Goal: Task Accomplishment & Management: Manage account settings

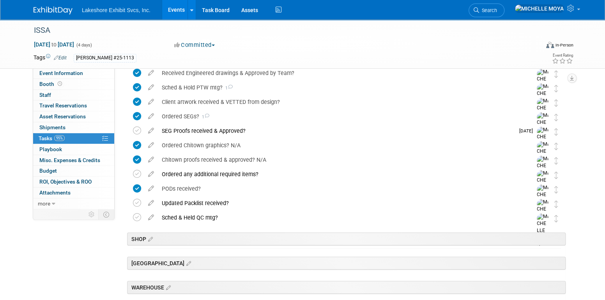
click at [170, 6] on link "Events" at bounding box center [176, 10] width 28 height 20
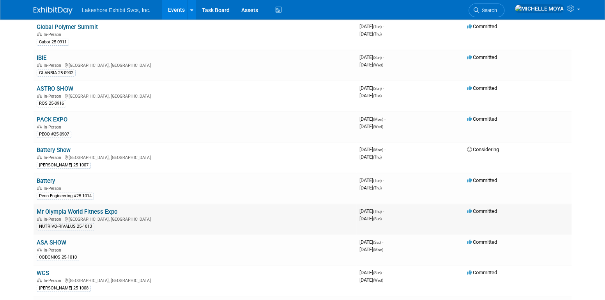
scroll to position [117, 0]
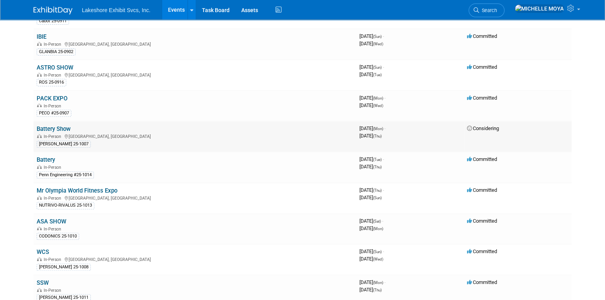
click at [55, 129] on link "Battery Show" at bounding box center [54, 128] width 34 height 7
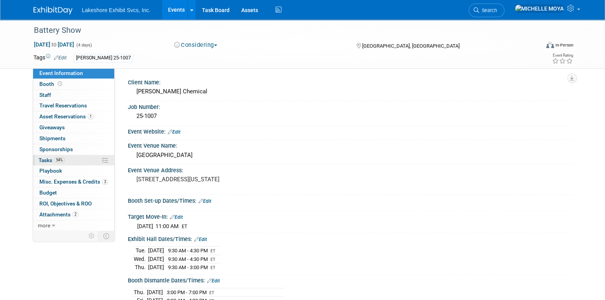
click at [68, 159] on link "54% Tasks 54%" at bounding box center [73, 160] width 81 height 11
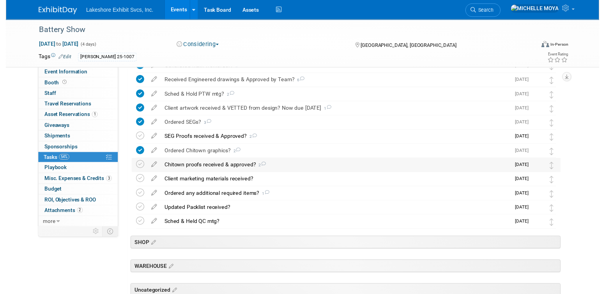
scroll to position [195, 0]
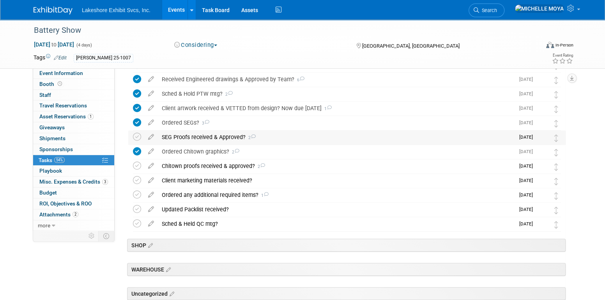
click at [197, 136] on div "SEG Proofs received & Approved? 2" at bounding box center [336, 136] width 357 height 13
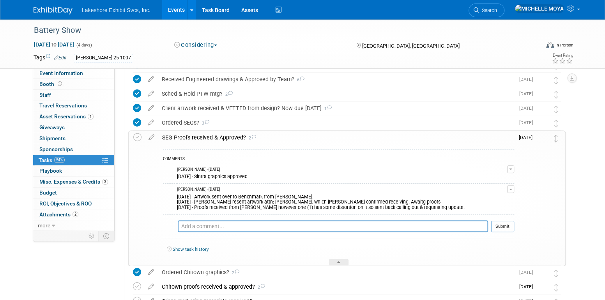
click at [510, 187] on button "button" at bounding box center [511, 189] width 7 height 8
click at [493, 199] on link "Edit Comment" at bounding box center [484, 200] width 62 height 11
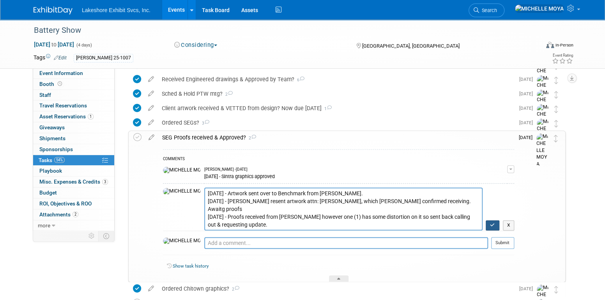
type textarea "8.14.25 - Artwork sent over to Benchmark from Jill. 8.15.25 - Jill resent artwo…"
click at [489, 222] on button "button" at bounding box center [493, 225] width 14 height 10
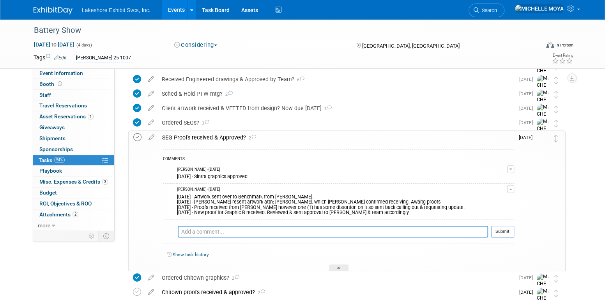
click at [139, 136] on icon at bounding box center [137, 137] width 8 height 8
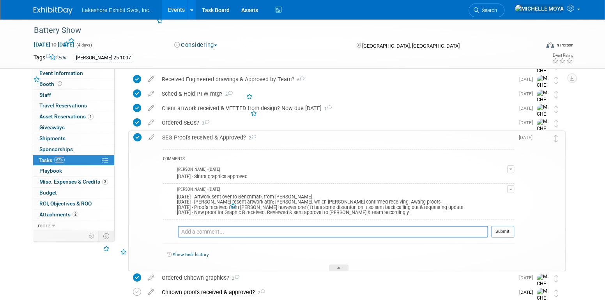
click at [208, 138] on div "SEG Proofs received & Approved? 2" at bounding box center [336, 137] width 356 height 13
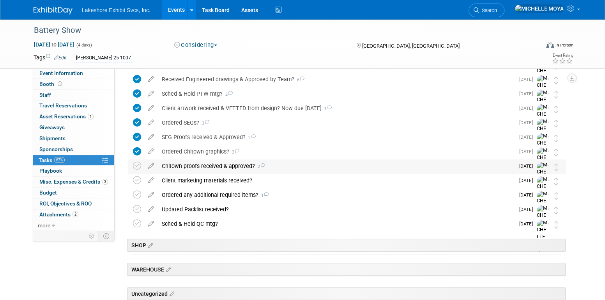
click at [214, 167] on div "Chitown proofs received & approved? 2" at bounding box center [336, 165] width 357 height 13
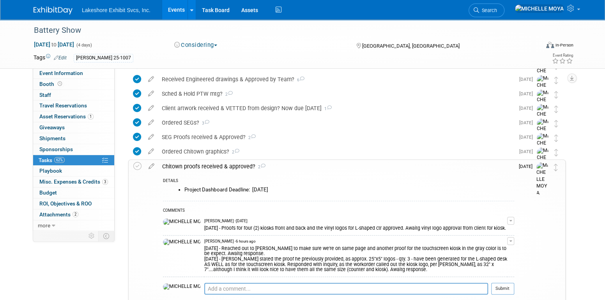
click at [213, 167] on div "Chitown proofs received & approved? 2" at bounding box center [336, 166] width 356 height 13
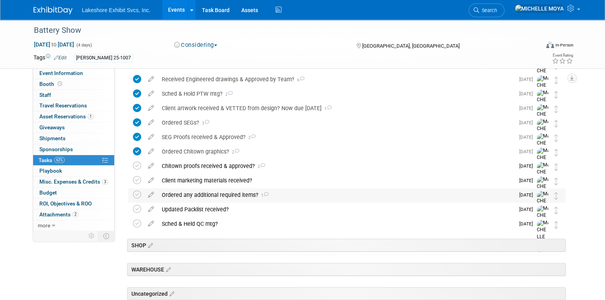
click at [217, 192] on div "Ordered any additional required items? 1" at bounding box center [336, 194] width 357 height 13
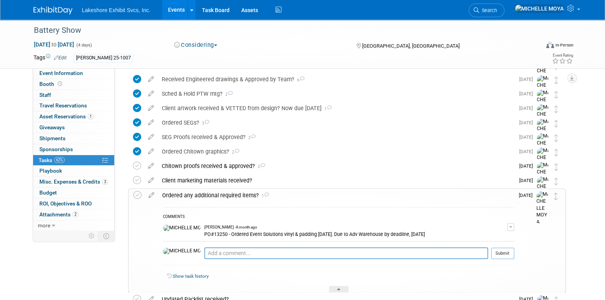
click at [217, 192] on div "Ordered any additional required items? 1" at bounding box center [336, 194] width 356 height 13
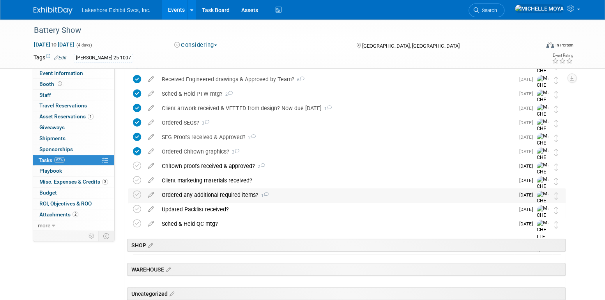
click at [217, 192] on div "Ordered any additional required items? 1" at bounding box center [336, 194] width 357 height 13
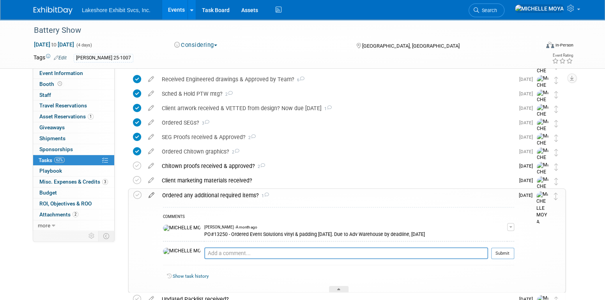
click at [153, 195] on icon at bounding box center [152, 193] width 14 height 10
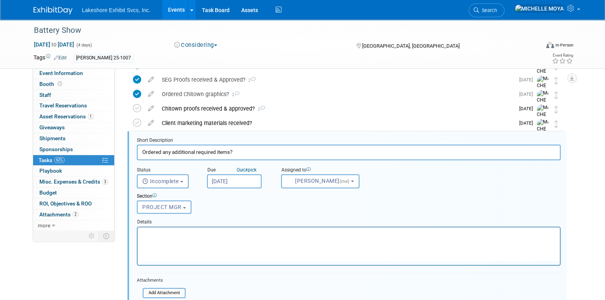
scroll to position [269, 0]
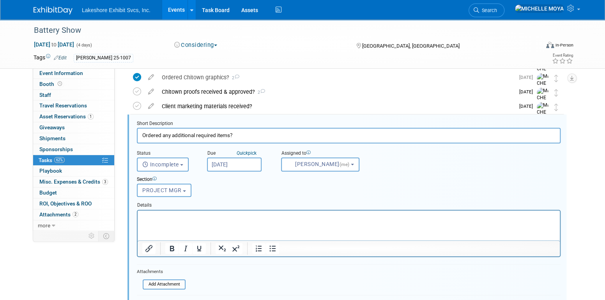
click at [209, 214] on html at bounding box center [349, 215] width 422 height 11
click at [272, 247] on icon "Bullet list" at bounding box center [272, 247] width 9 height 9
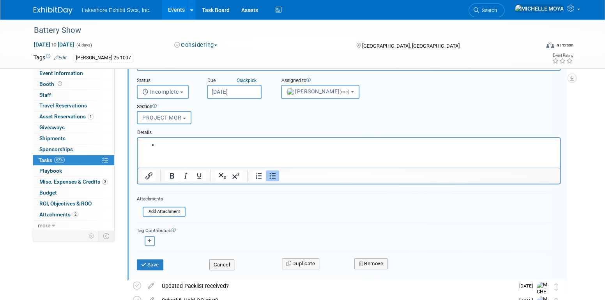
scroll to position [308, 0]
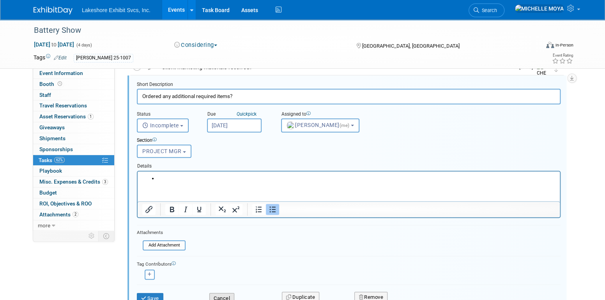
click at [227, 293] on button "Cancel" at bounding box center [221, 298] width 25 height 11
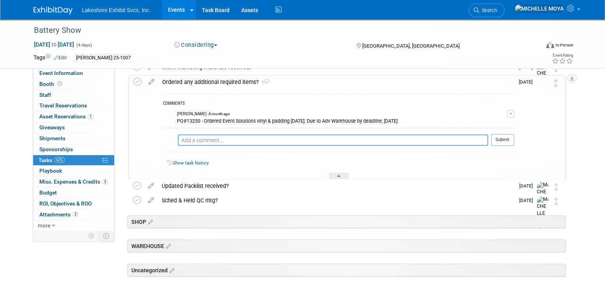
click at [204, 80] on div "Ordered any additional required items? 1" at bounding box center [336, 81] width 356 height 13
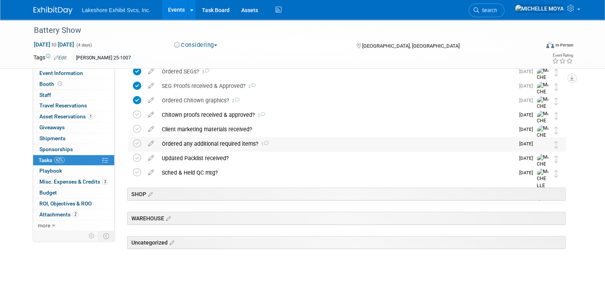
click at [206, 145] on div "Ordered any additional required items? 1" at bounding box center [336, 143] width 357 height 13
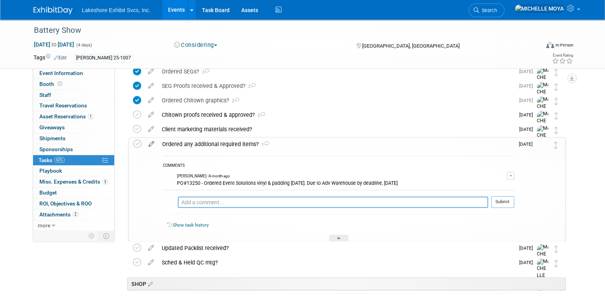
click at [153, 145] on icon at bounding box center [152, 142] width 14 height 10
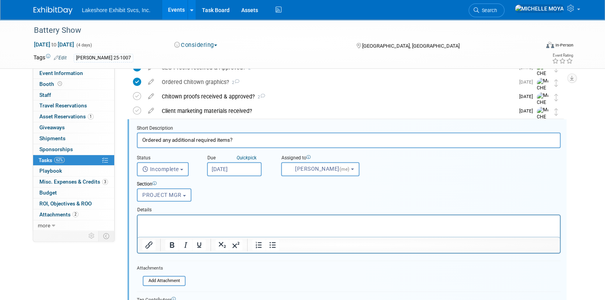
scroll to position [269, 0]
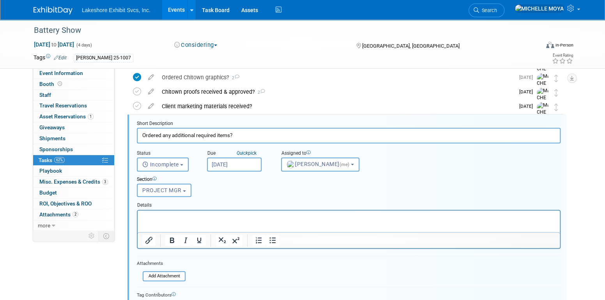
click at [243, 216] on p "Rich Text Area. Press ALT-0 for help." at bounding box center [349, 216] width 414 height 7
click at [268, 234] on button "Bullet list" at bounding box center [272, 239] width 13 height 11
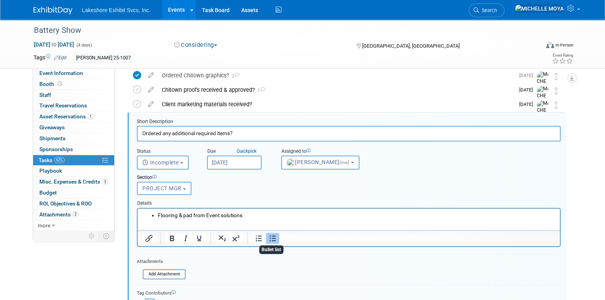
scroll to position [308, 0]
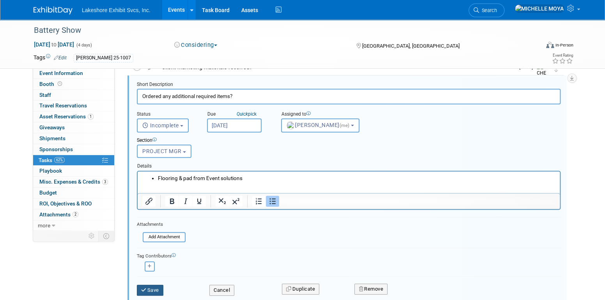
click at [149, 290] on button "Save" at bounding box center [150, 289] width 27 height 11
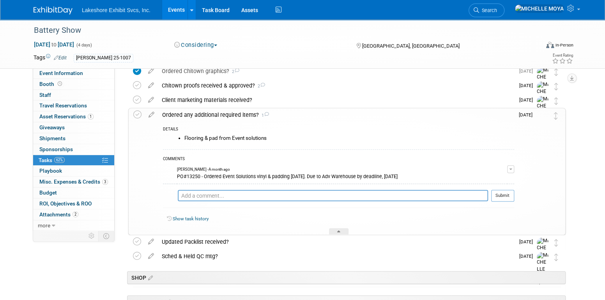
scroll to position [230, 0]
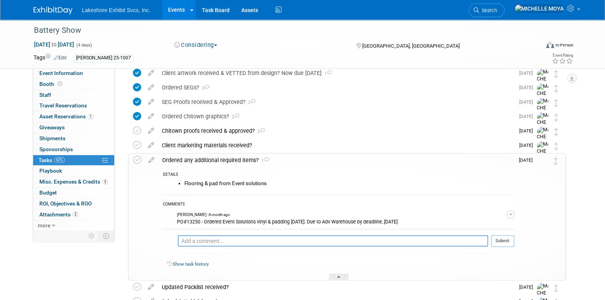
click at [236, 162] on div "Ordered any additional required items? 1" at bounding box center [336, 159] width 356 height 13
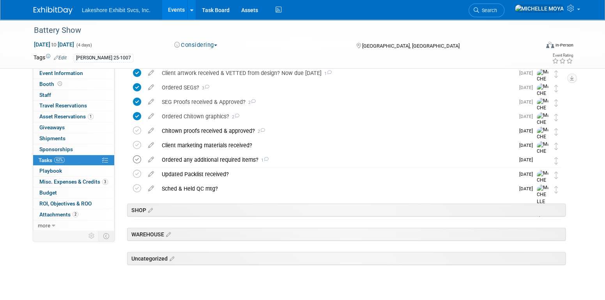
click at [137, 159] on icon at bounding box center [137, 159] width 8 height 8
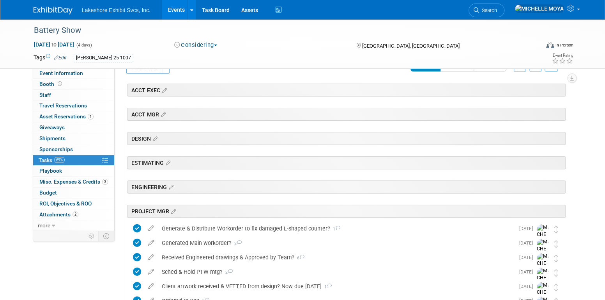
scroll to position [0, 0]
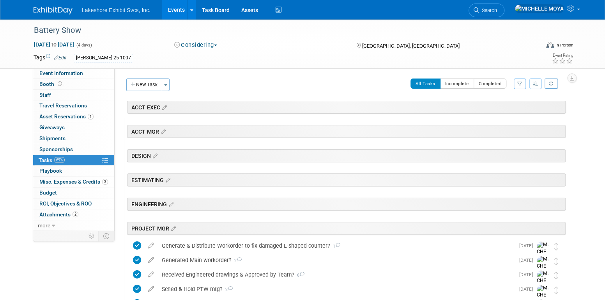
click at [174, 11] on link "Events" at bounding box center [176, 10] width 28 height 20
